Goal: Find specific fact: Find specific fact

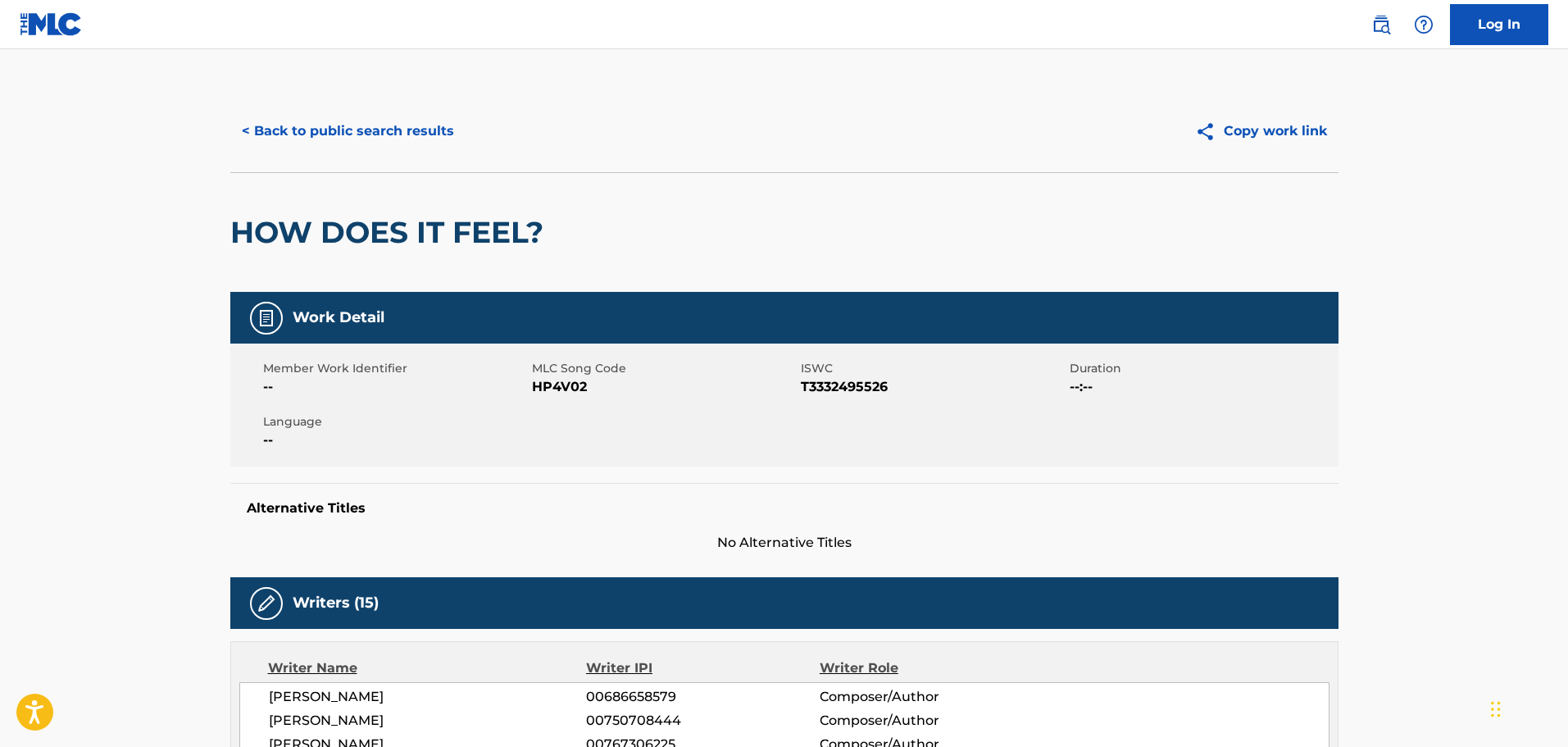
click at [321, 139] on button "< Back to public search results" at bounding box center [347, 131] width 235 height 41
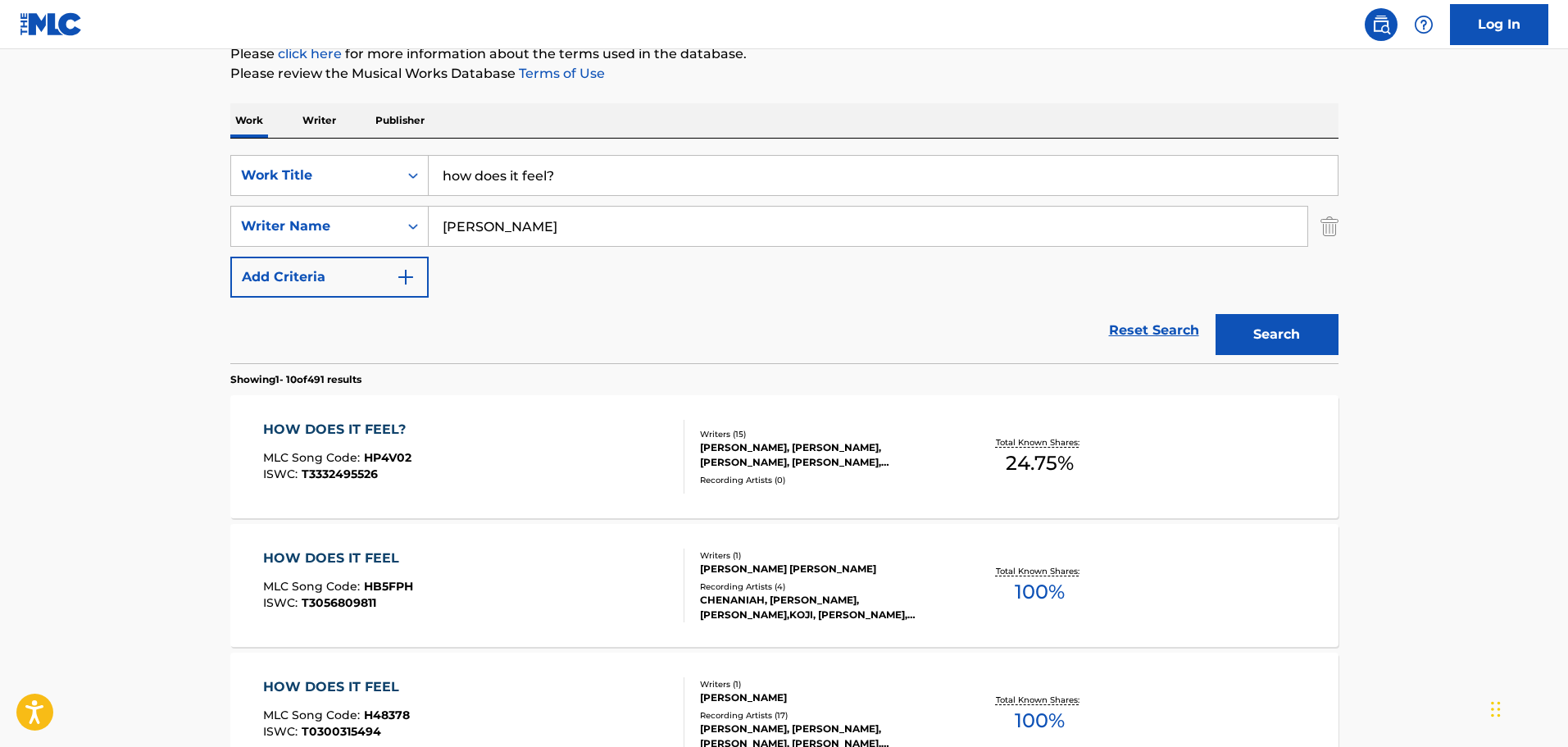
scroll to position [100, 0]
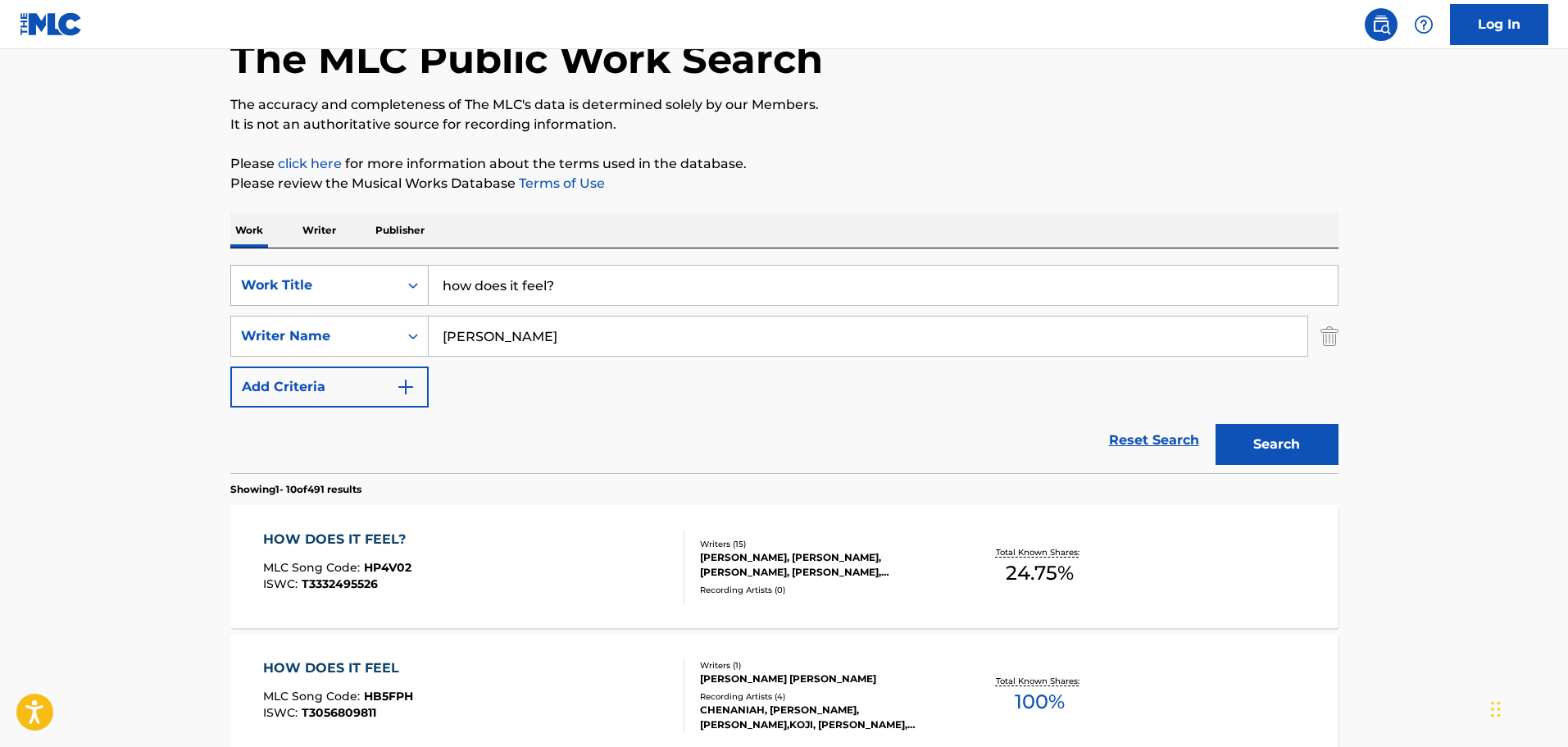
drag, startPoint x: 621, startPoint y: 282, endPoint x: 229, endPoint y: 287, distance: 392.0
click at [230, 287] on div "SearchWithCriteria5a7ec132-0ea8-4249-8e37-fa2e85b0c691 Work Title how does it f…" at bounding box center [784, 285] width 1108 height 41
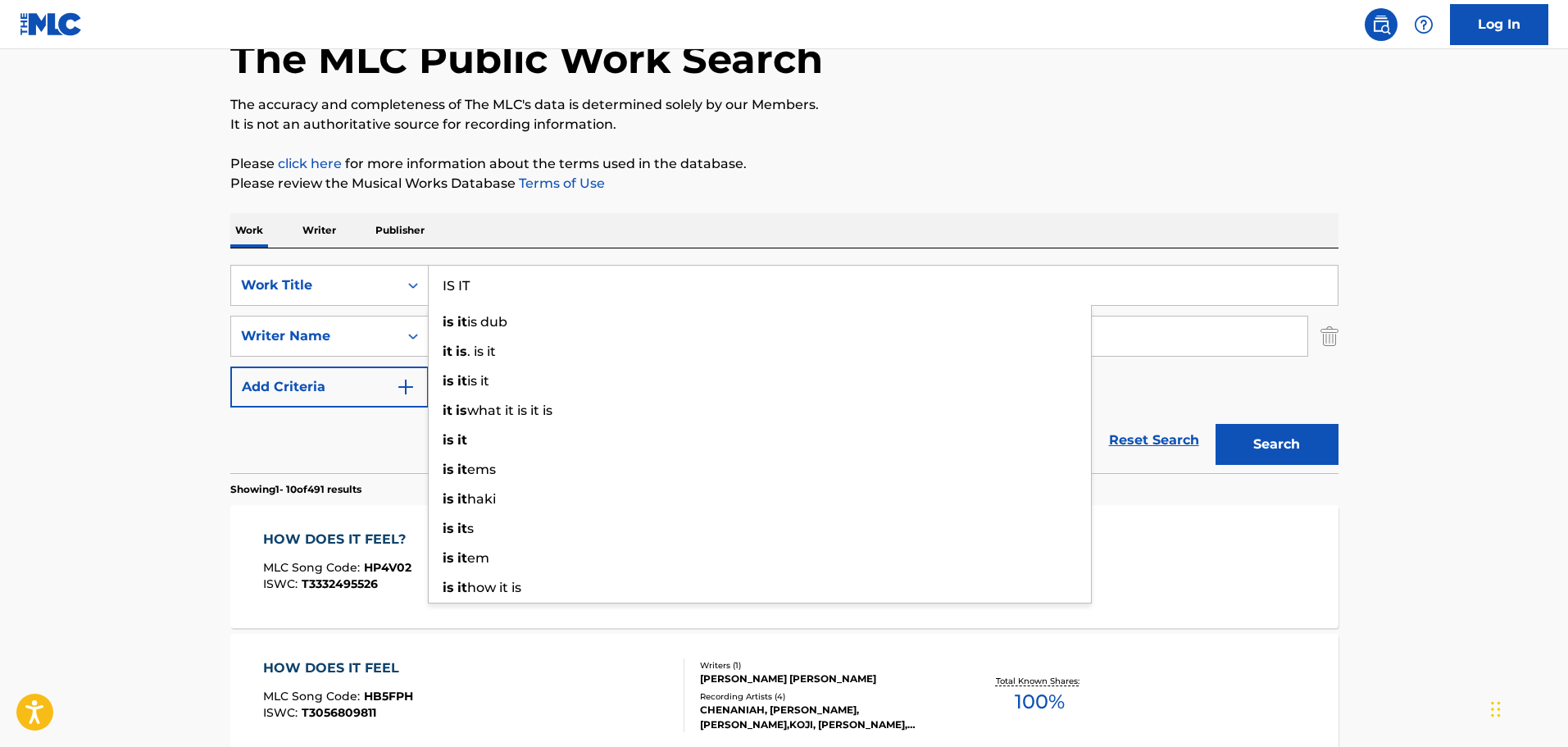
type input "IS IT"
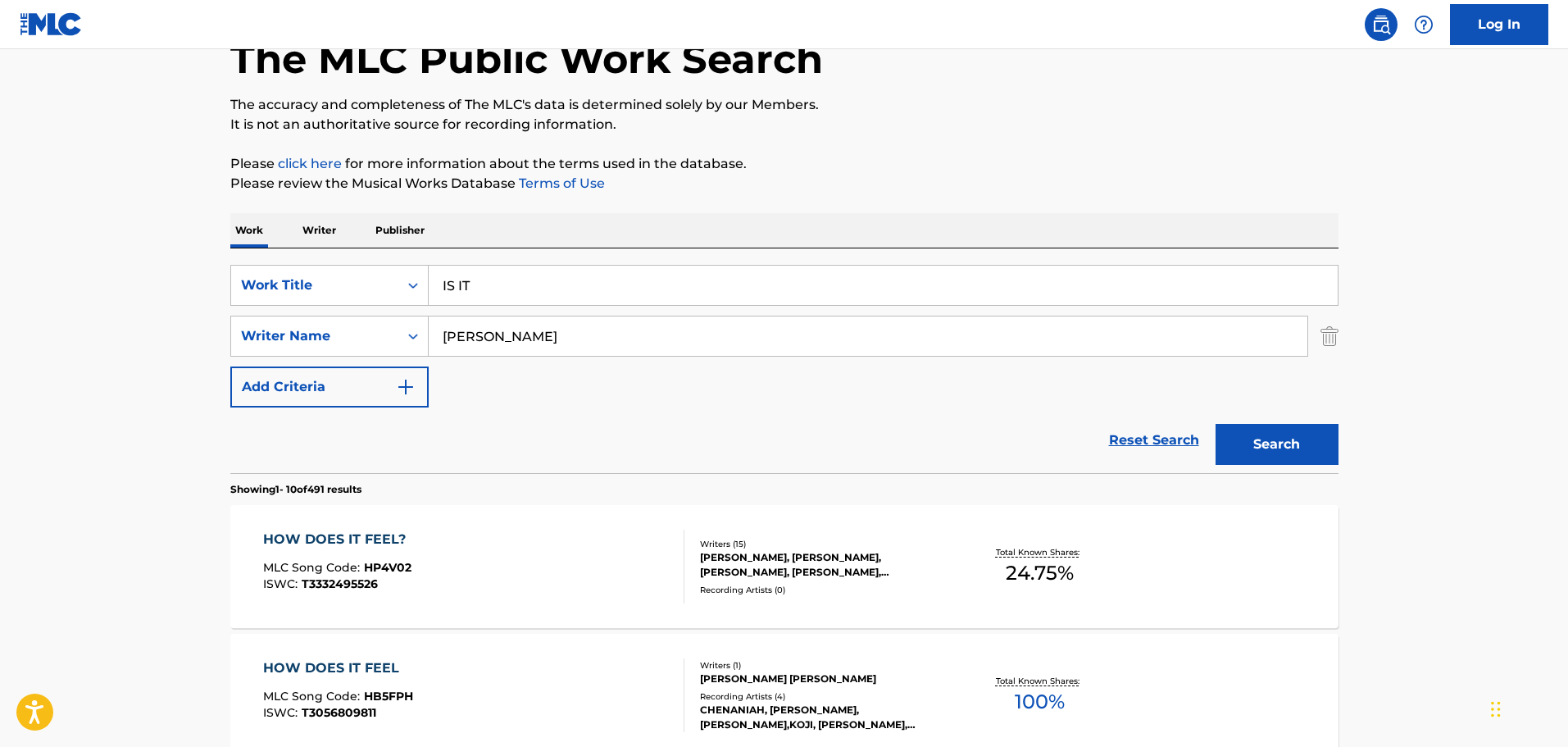
drag, startPoint x: 759, startPoint y: 339, endPoint x: 448, endPoint y: 322, distance: 311.5
click at [448, 322] on input "[PERSON_NAME]" at bounding box center [868, 336] width 879 height 39
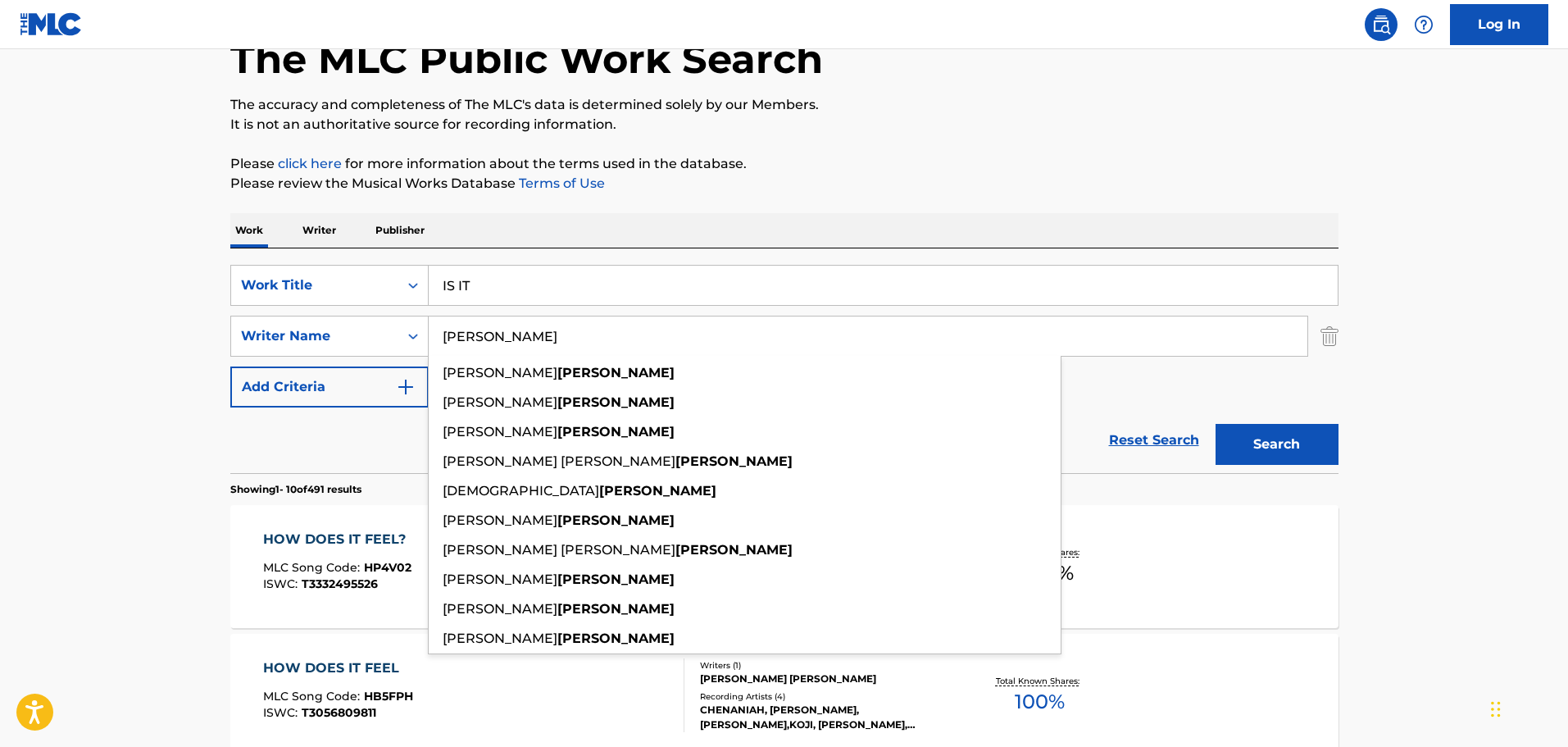
type input "h"
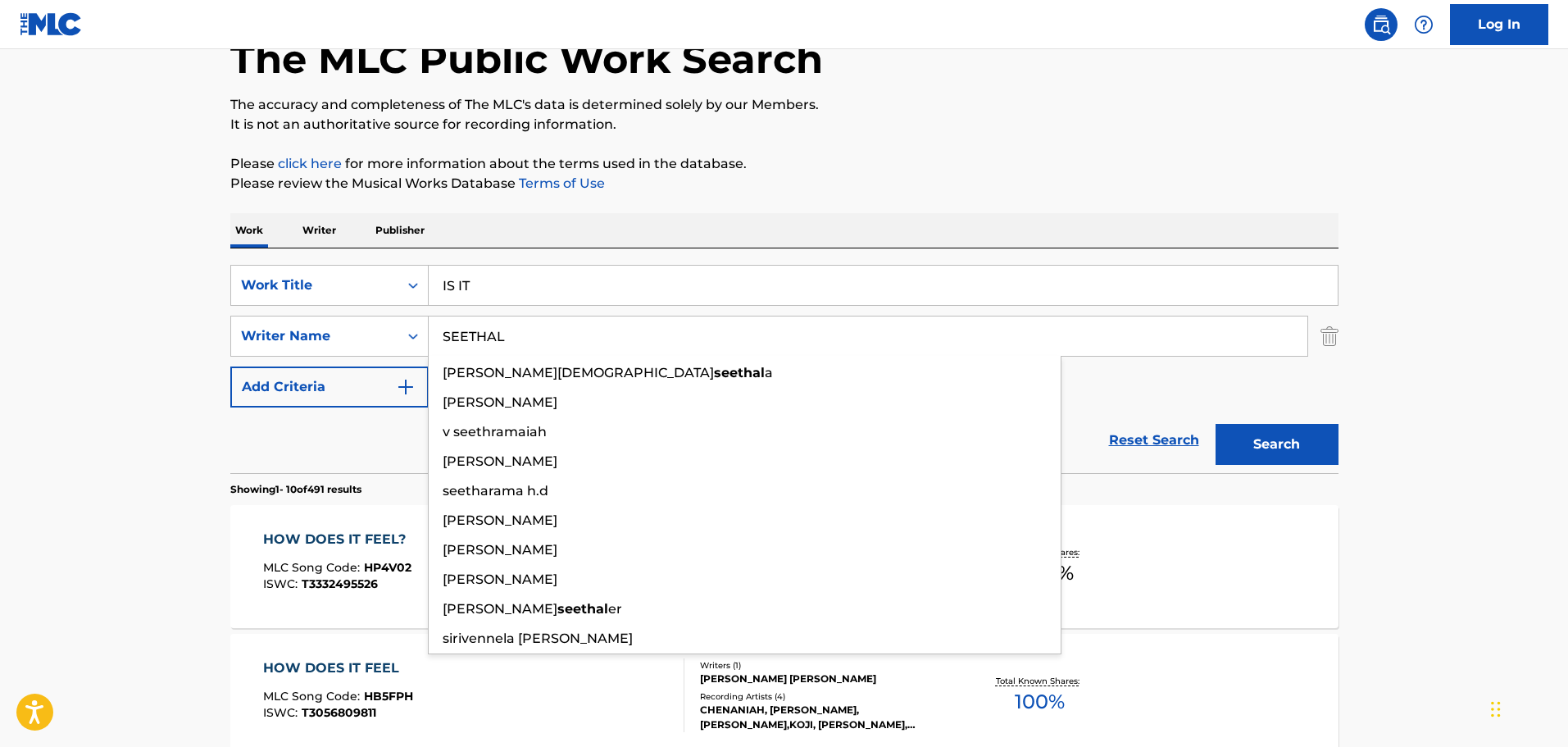
type input "SEETHAL"
click at [1216, 423] on button "Search" at bounding box center [1277, 443] width 123 height 41
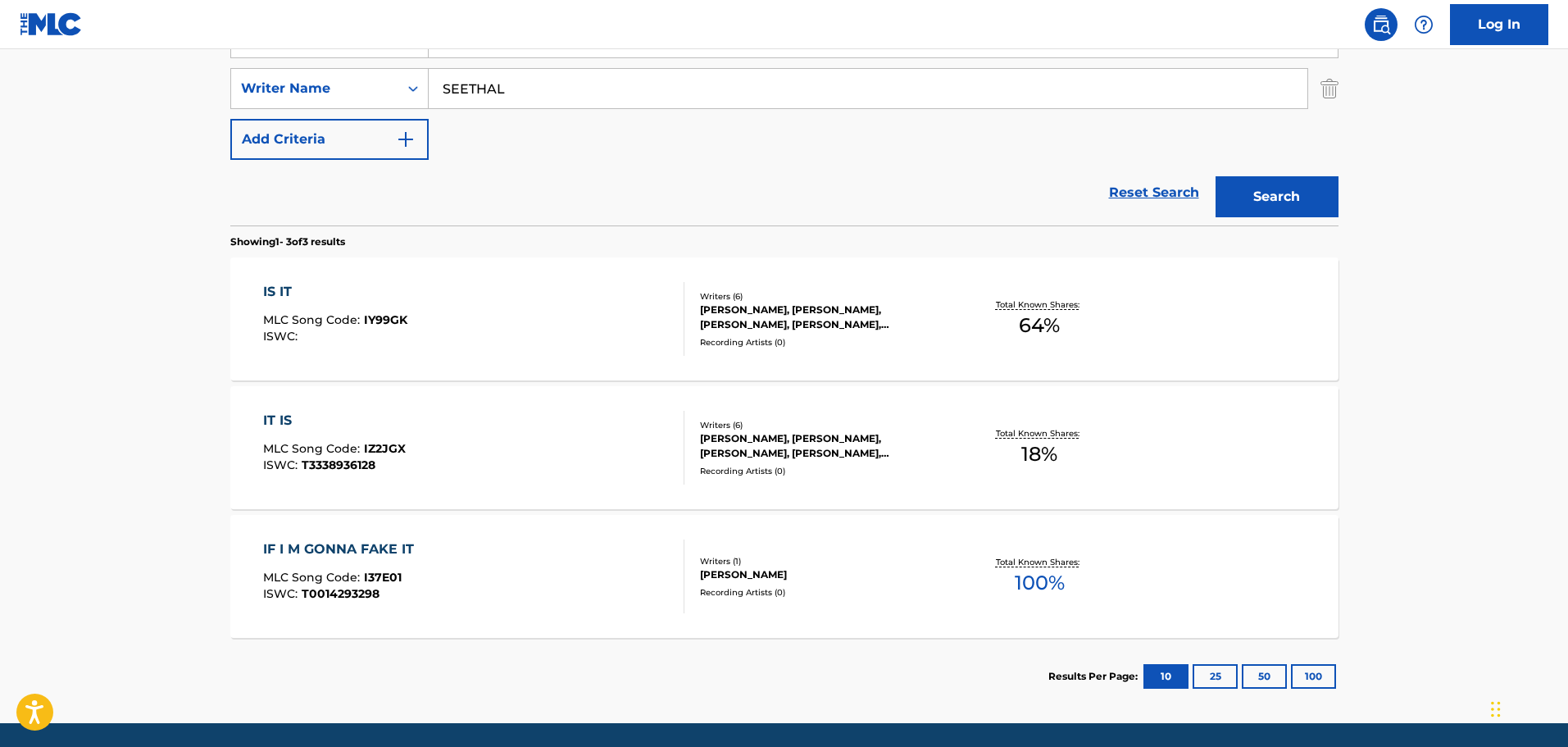
scroll to position [402, 0]
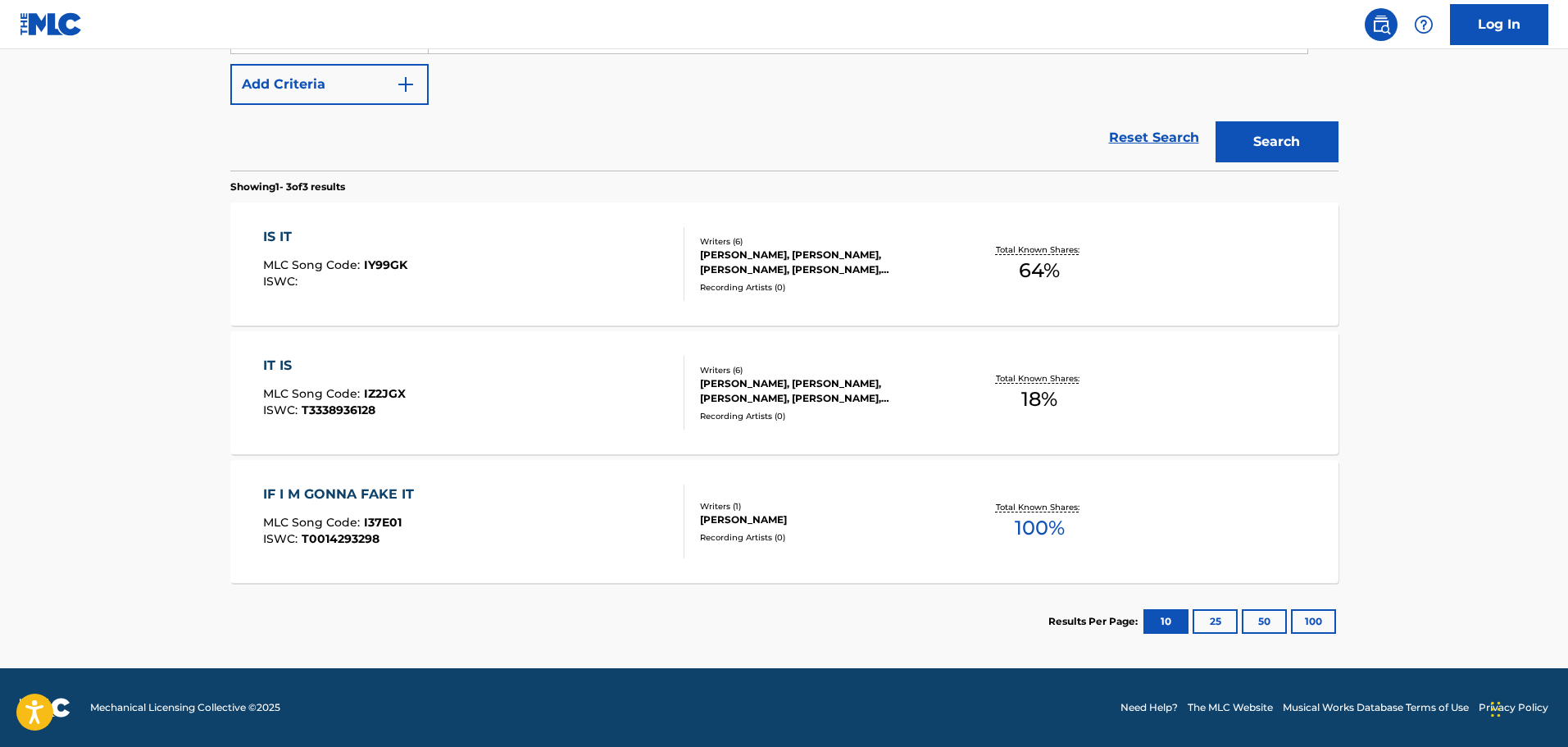
click at [515, 280] on div "IS IT MLC Song Code : IY99GK ISWC :" at bounding box center [474, 264] width 422 height 73
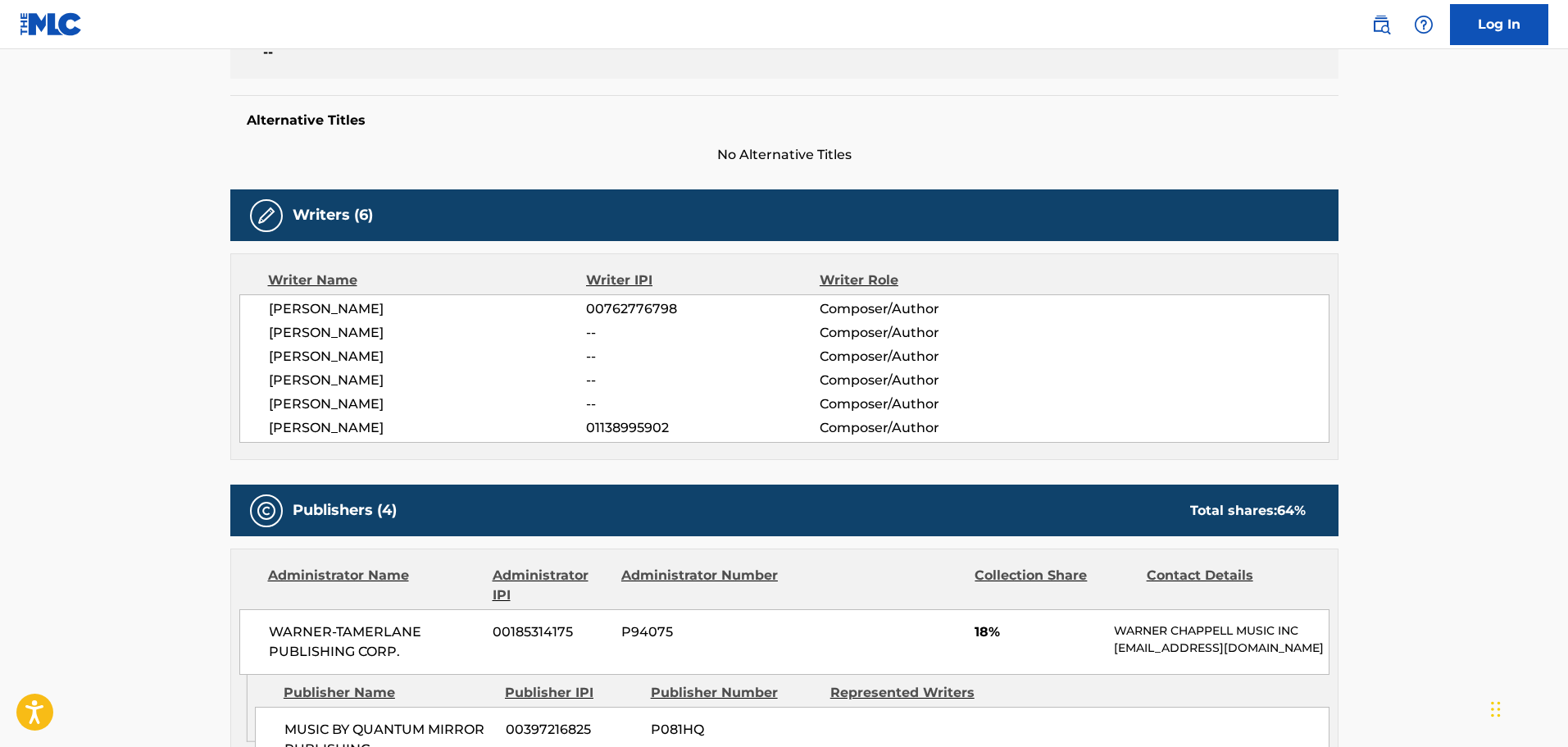
scroll to position [142, 0]
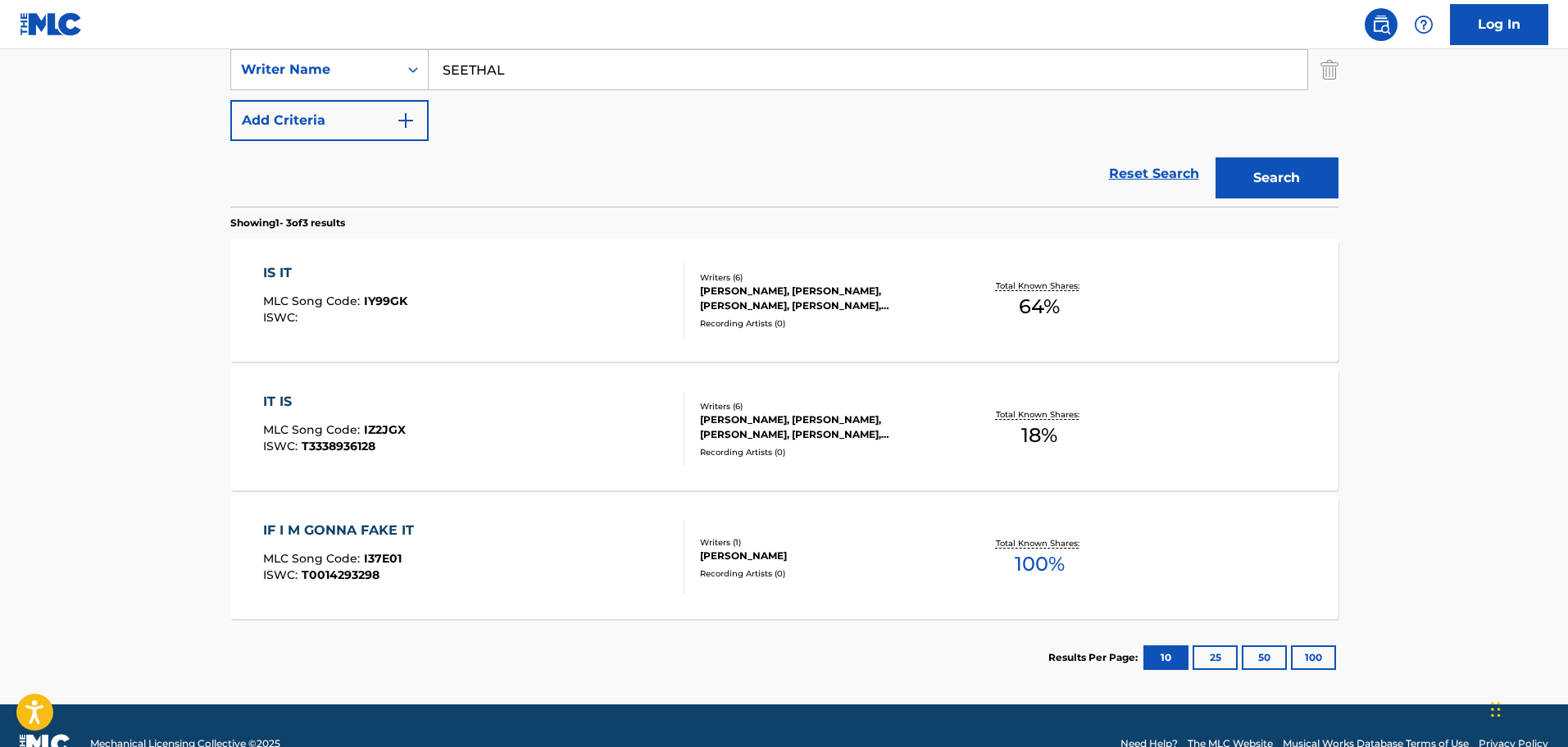
scroll to position [391, 0]
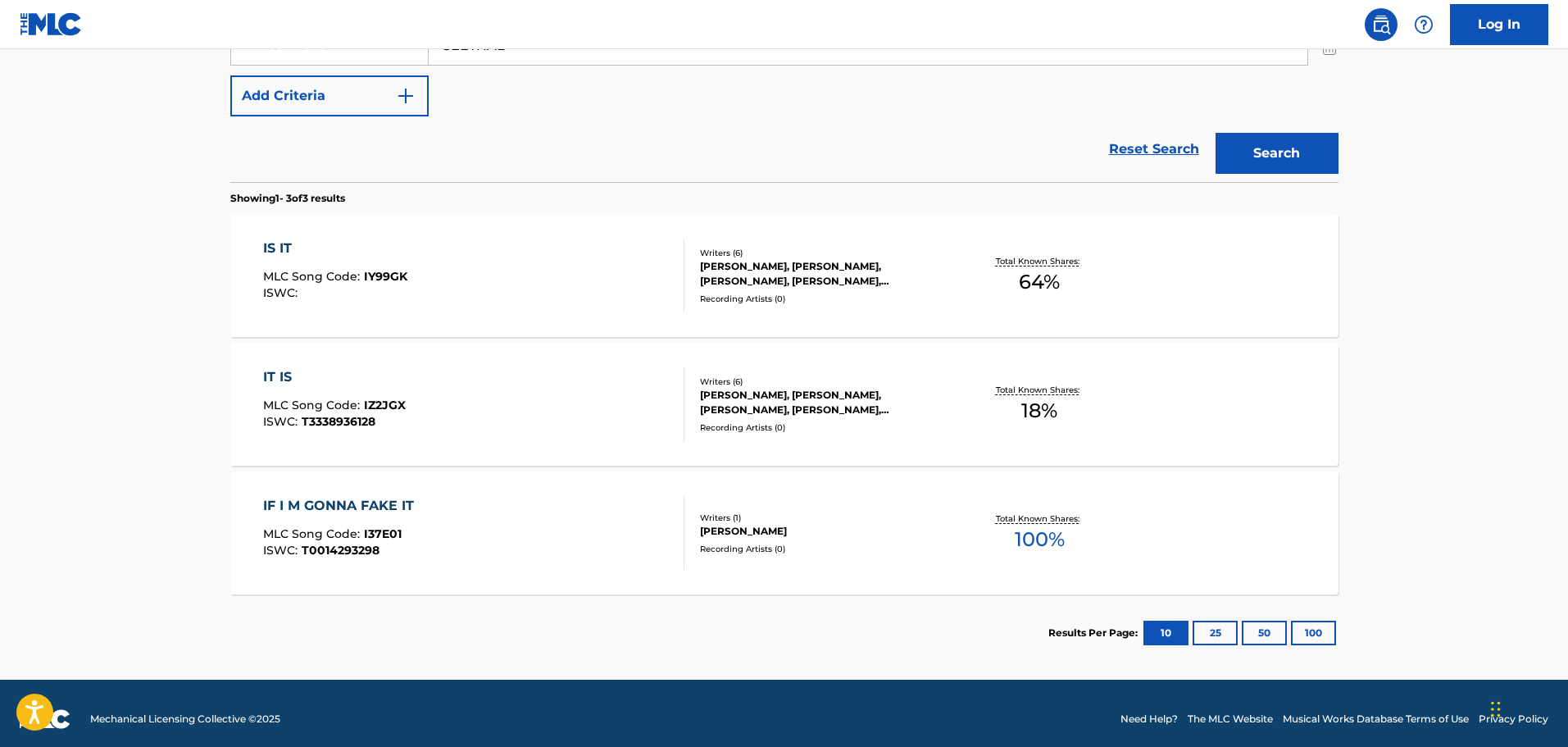
click at [545, 385] on div "IT IS MLC Song Code : IZ2JGX ISWC : T3338936128" at bounding box center [474, 404] width 422 height 73
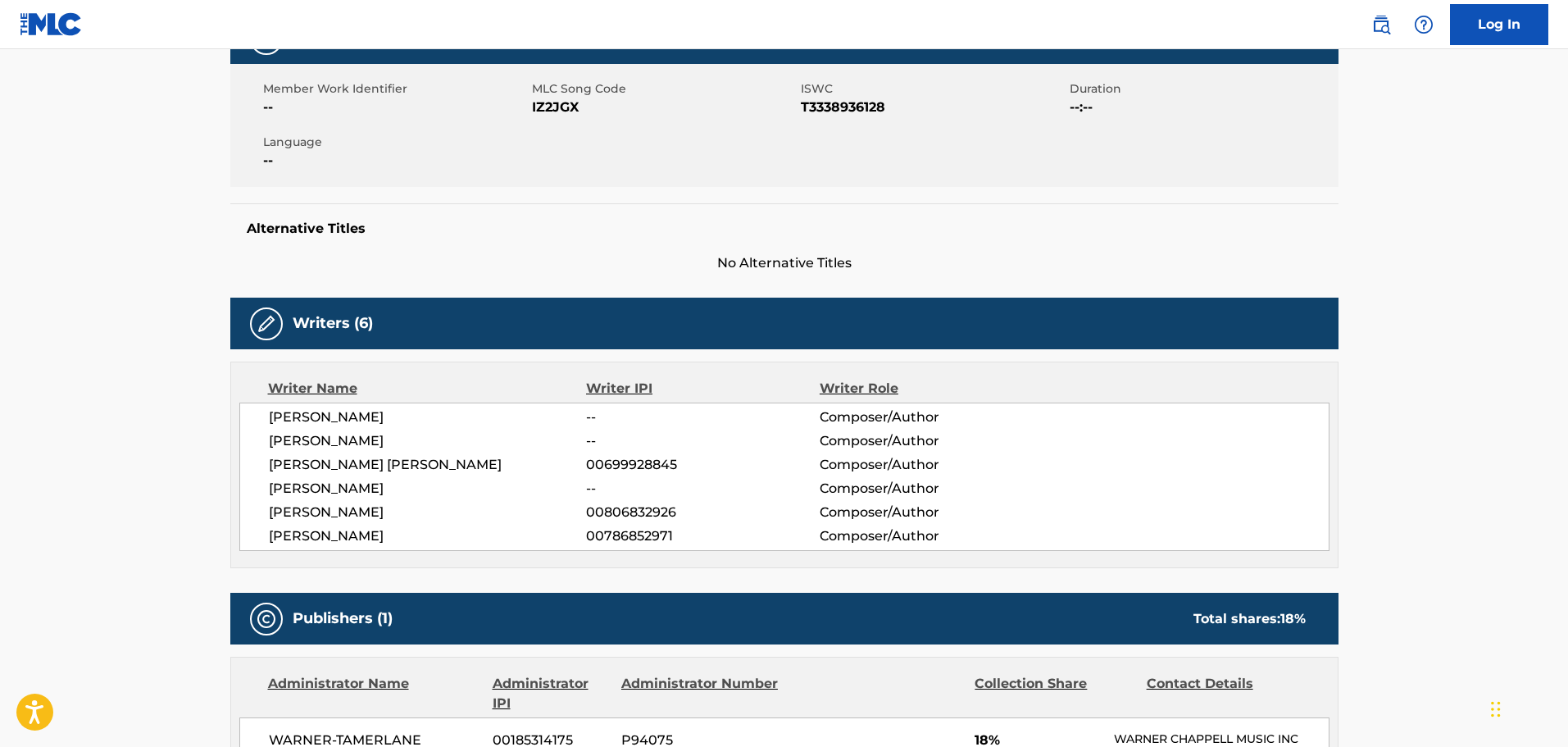
scroll to position [276, 0]
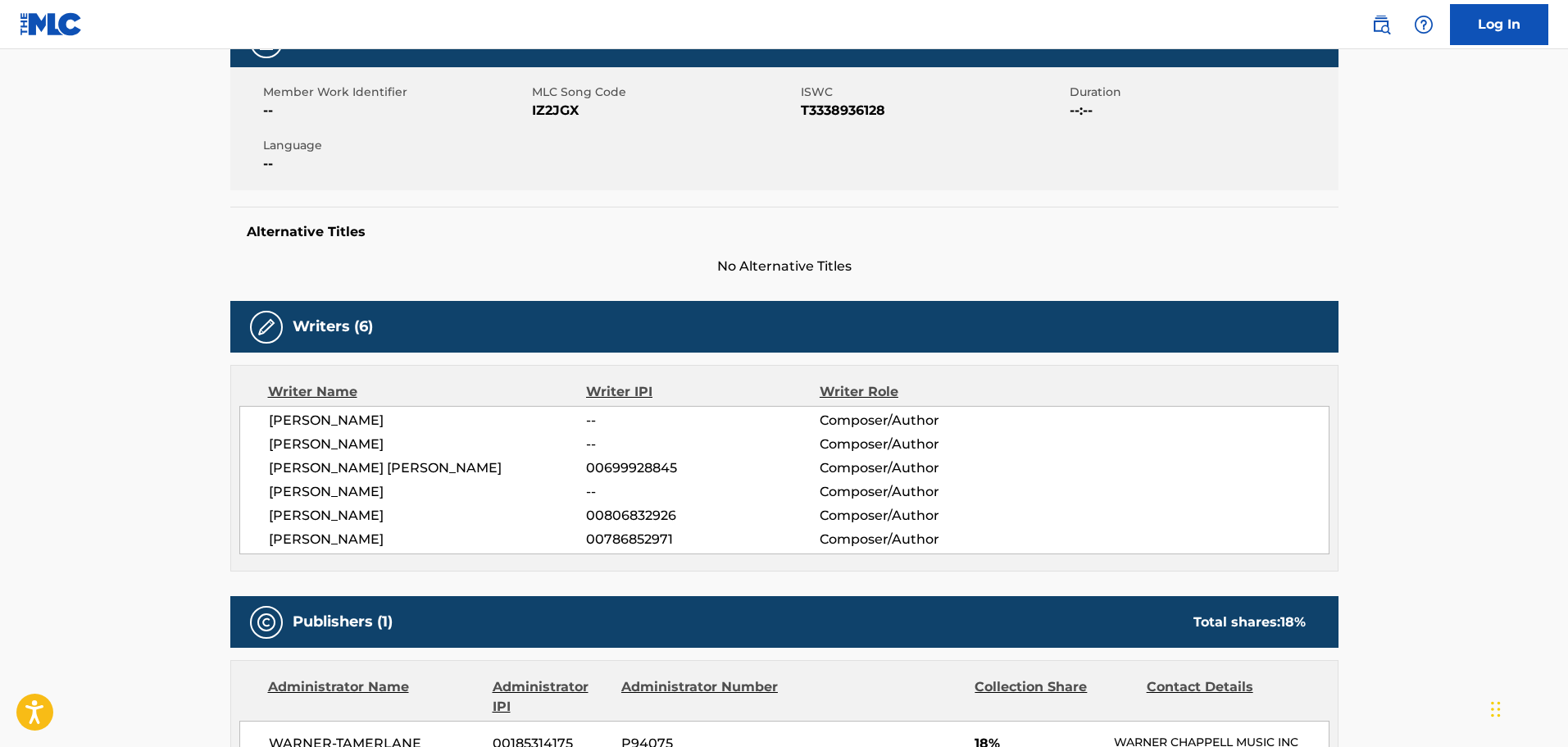
click at [859, 97] on span "ISWC" at bounding box center [933, 93] width 265 height 17
click at [859, 108] on span "T3338936128" at bounding box center [933, 110] width 265 height 19
copy span "T3338936128"
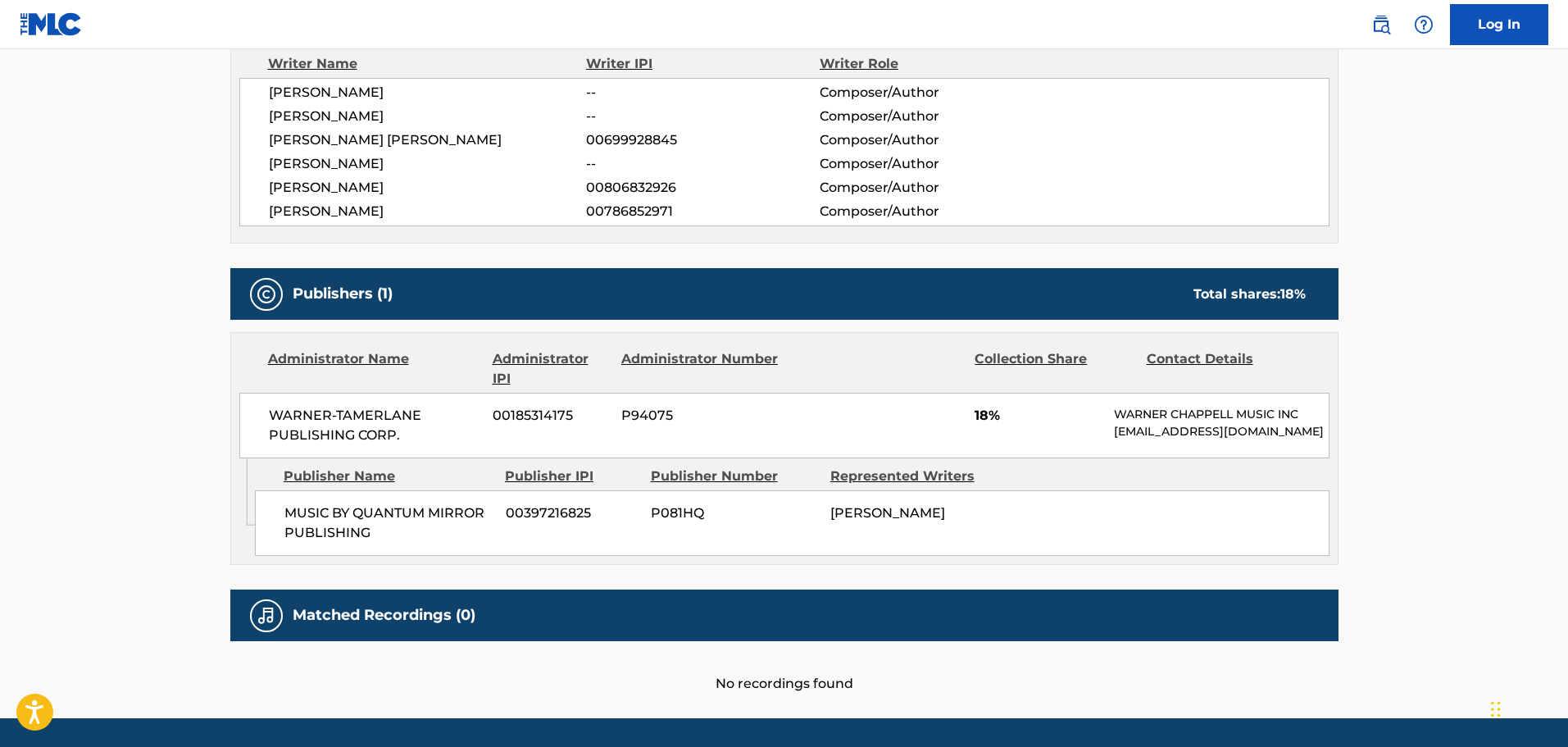
scroll to position [686, 0]
